Goal: Check status

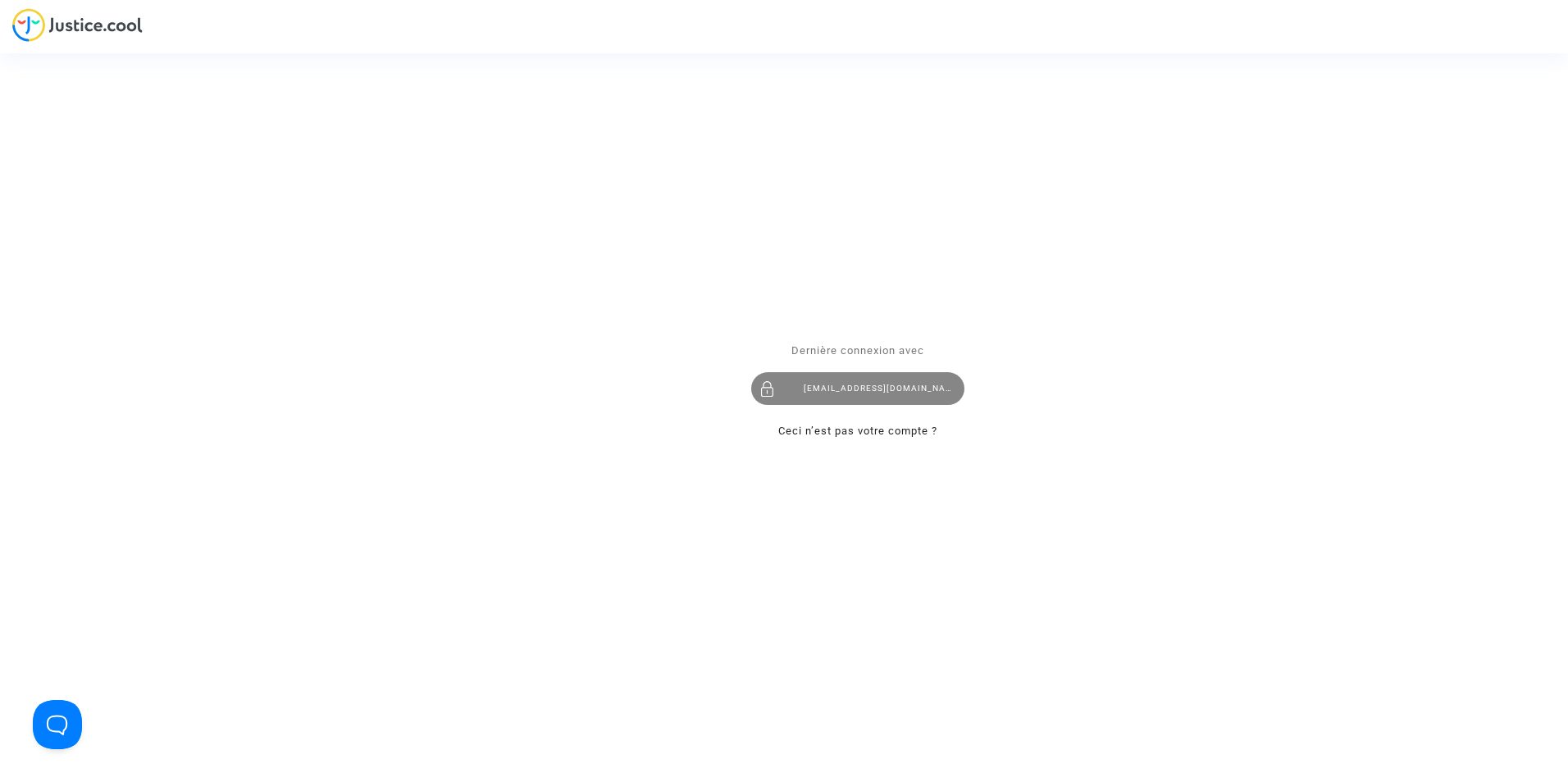
click at [841, 392] on div "[EMAIL_ADDRESS][DOMAIN_NAME]" at bounding box center [858, 389] width 213 height 33
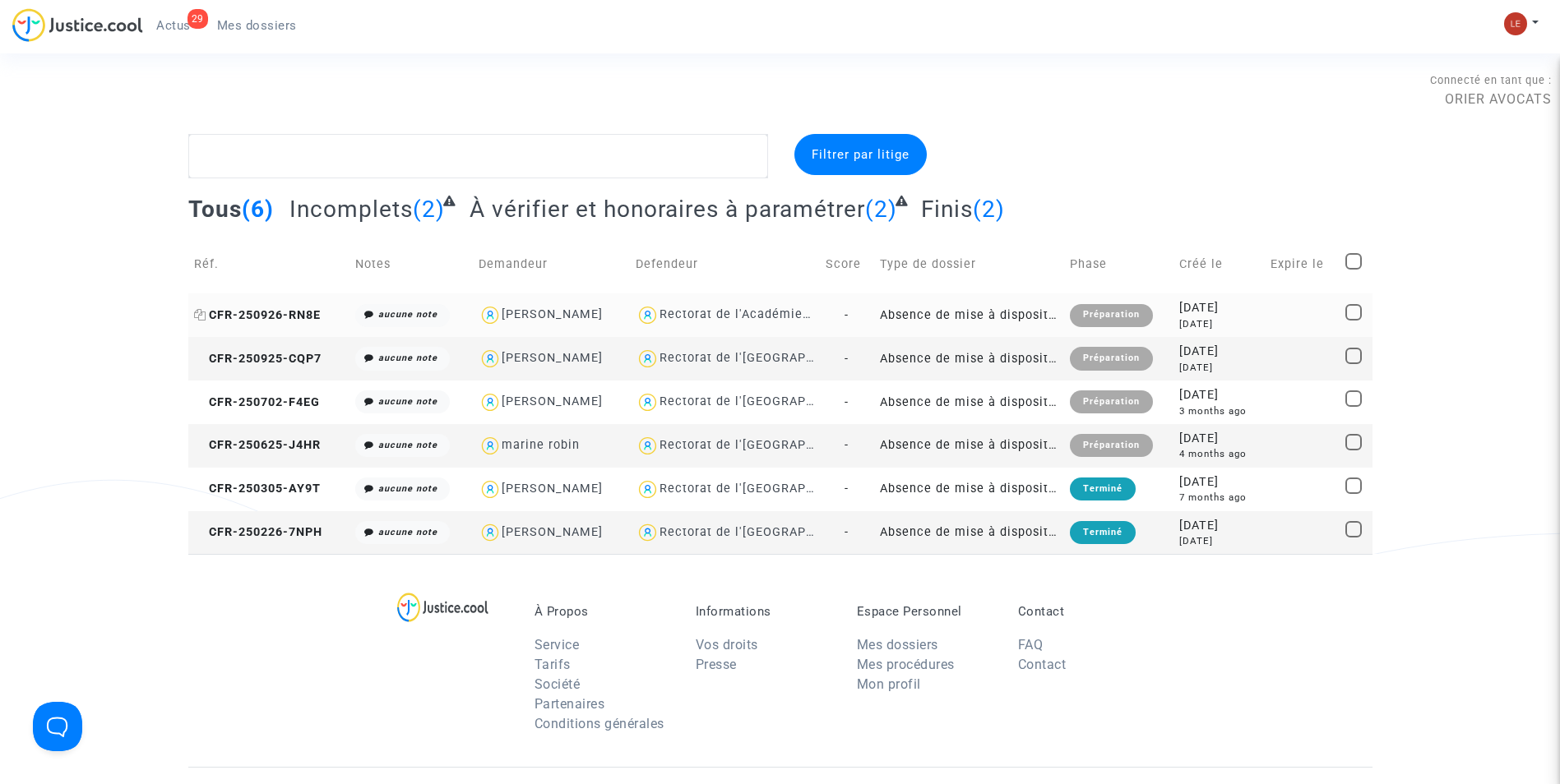
click at [273, 310] on span "CFR-250926-RN8E" at bounding box center [258, 316] width 127 height 14
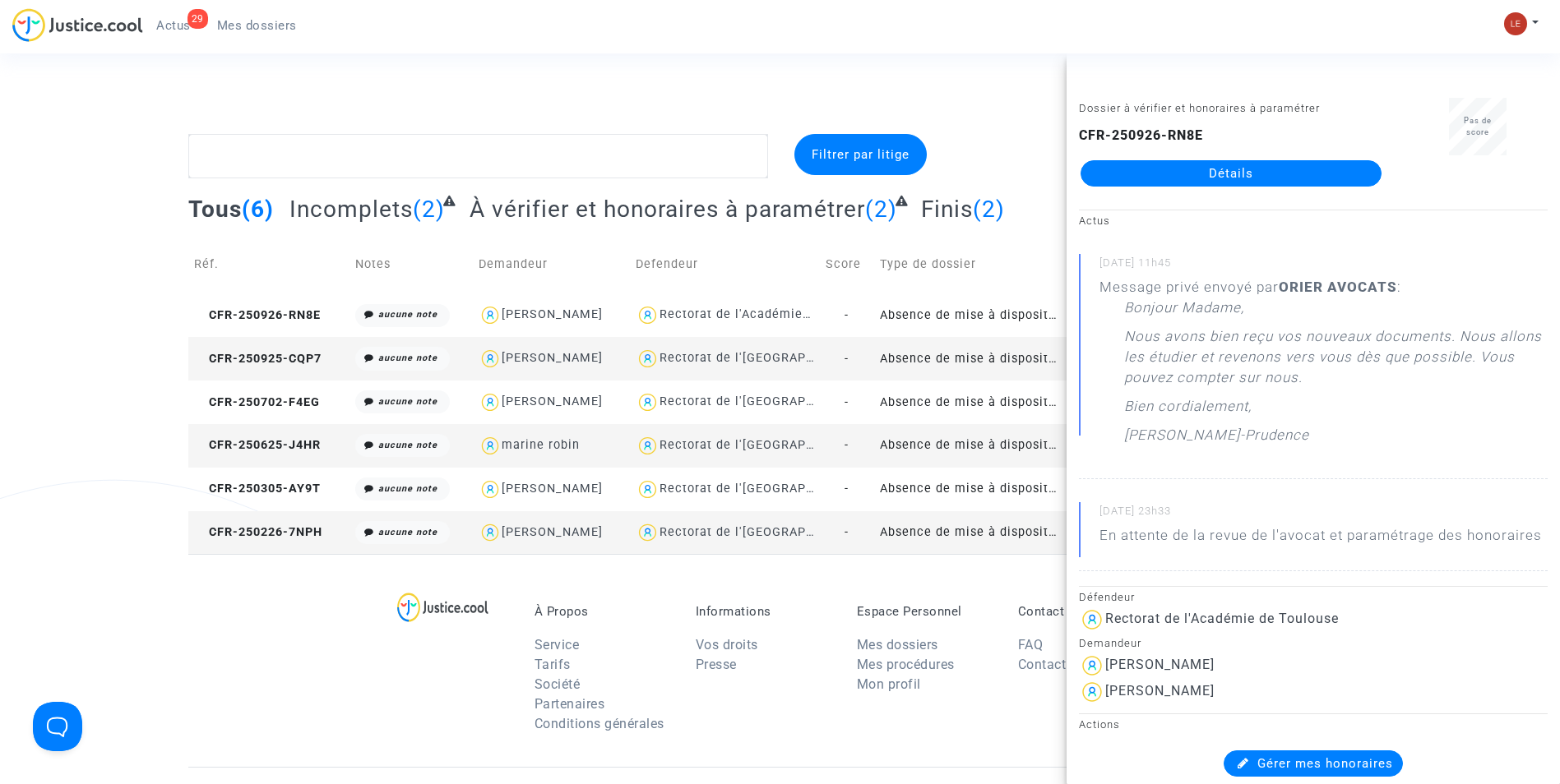
click at [1151, 173] on link "Détails" at bounding box center [1231, 174] width 301 height 26
